Goal: Find specific page/section: Find specific page/section

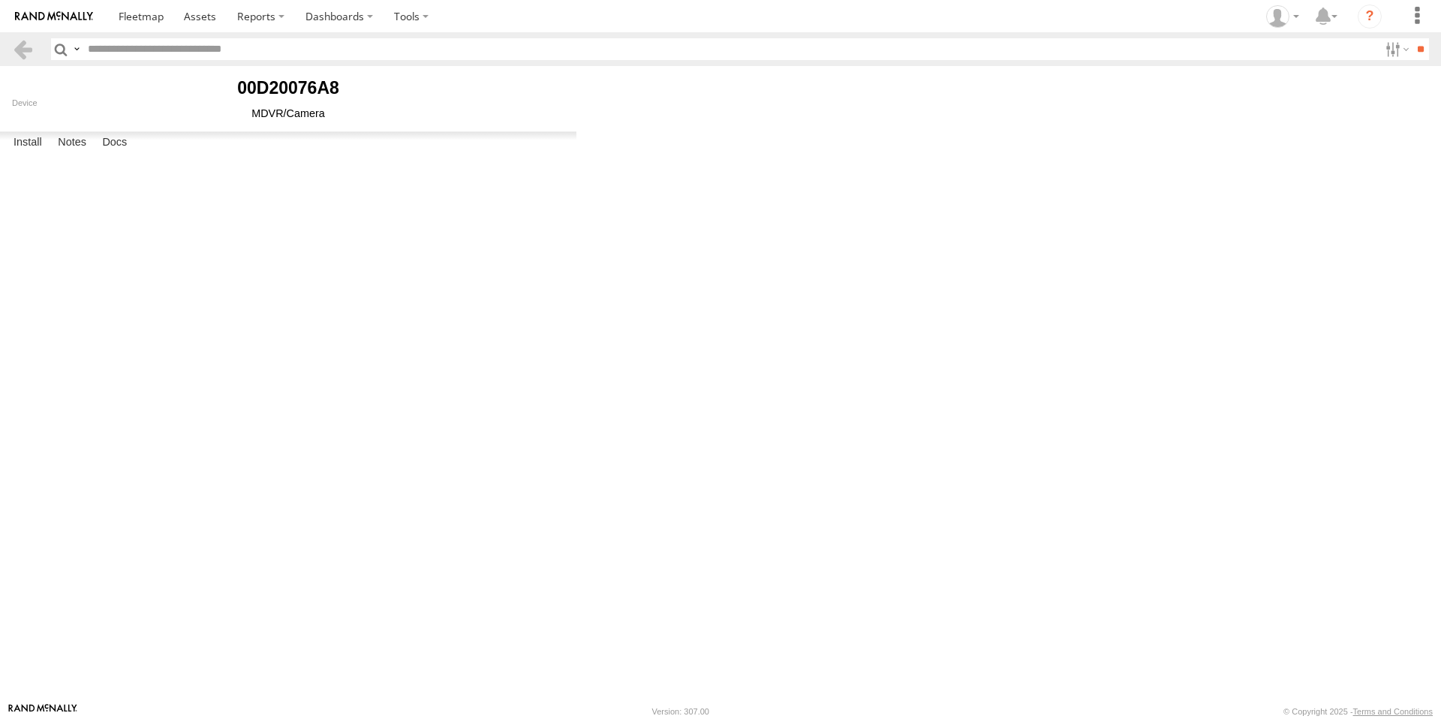
select select "******"
click at [152, 28] on link at bounding box center [141, 16] width 66 height 32
